Goal: Find specific fact: Find specific fact

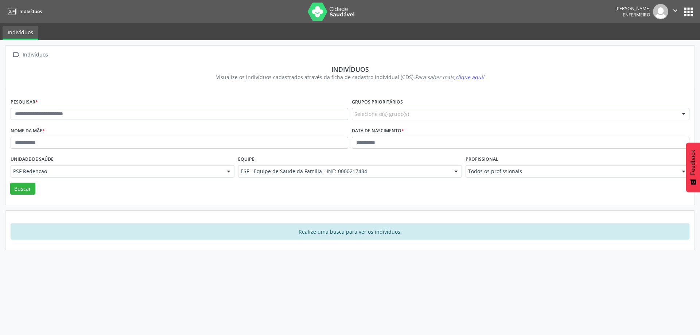
click at [694, 15] on button "apps" at bounding box center [688, 11] width 13 height 13
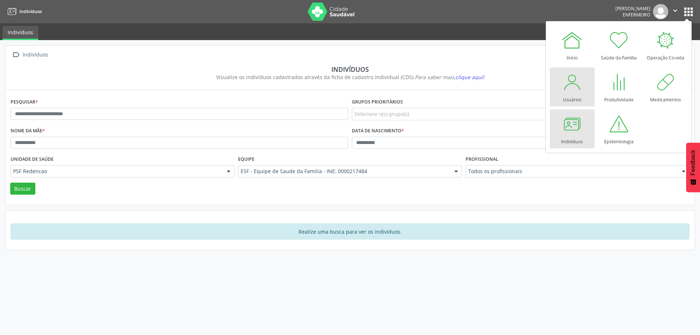
click at [575, 87] on div at bounding box center [572, 82] width 22 height 22
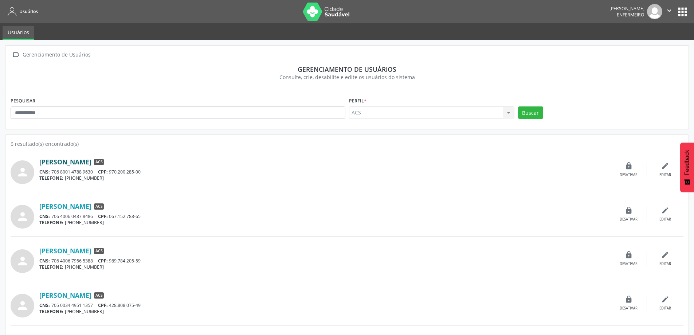
drag, startPoint x: 37, startPoint y: 159, endPoint x: 122, endPoint y: 162, distance: 85.0
click at [122, 162] on div "person Adalva Pereira de Oliveira ACS CNS: 706 8001 4788 9630 CPF: 970.200.285-…" at bounding box center [347, 169] width 673 height 29
copy div "[PERSON_NAME]"
drag, startPoint x: 52, startPoint y: 171, endPoint x: 94, endPoint y: 172, distance: 42.3
click at [94, 172] on div "CNS: 706 8001 4788 9630 CPF: 970.200.285-00" at bounding box center [324, 172] width 571 height 6
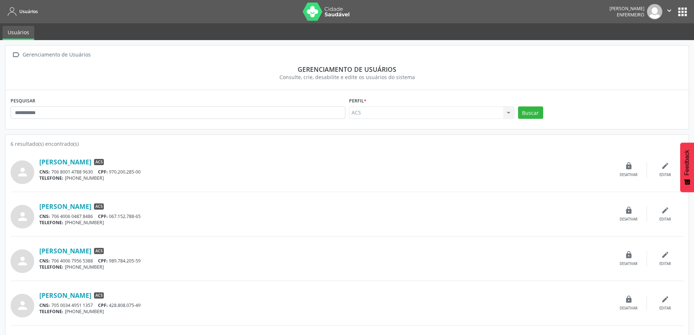
copy div "706 8001 4788 9630"
